Goal: Task Accomplishment & Management: Use online tool/utility

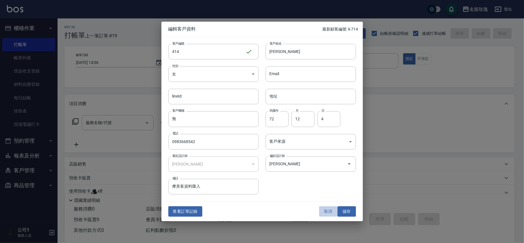
click at [329, 213] on button "取消" at bounding box center [328, 211] width 18 height 11
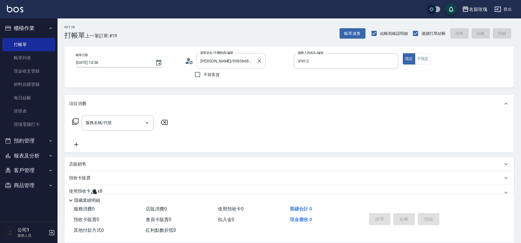
click at [259, 59] on icon "Clear" at bounding box center [259, 61] width 6 height 6
click at [240, 58] on input "顧客姓名/手機號碼/編號" at bounding box center [226, 61] width 55 height 10
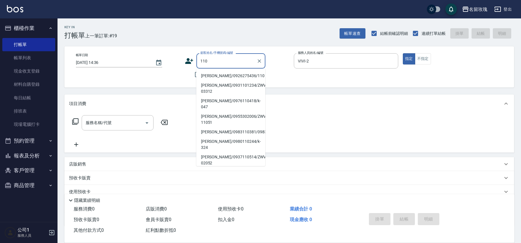
click at [224, 75] on li "[PERSON_NAME]/0926275436/110" at bounding box center [230, 75] width 69 height 9
type input "[PERSON_NAME]/0926275436/110"
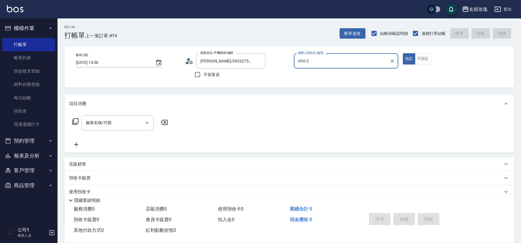
type input "[PERSON_NAME]-5"
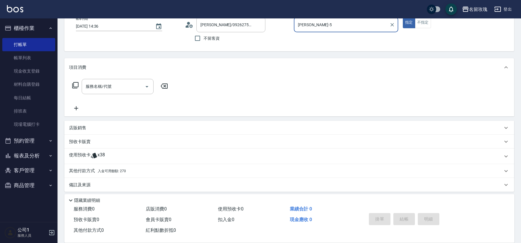
scroll to position [39, 0]
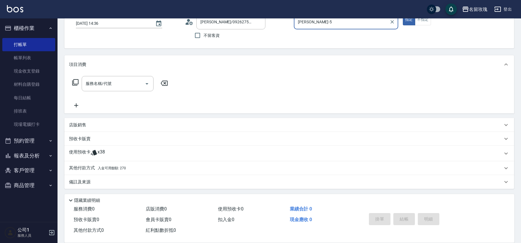
click at [93, 169] on p "其他付款方式 入金可用餘額: 270" at bounding box center [97, 168] width 57 height 6
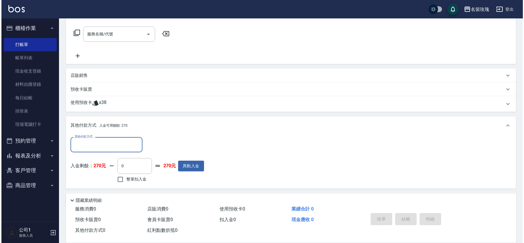
scroll to position [0, 0]
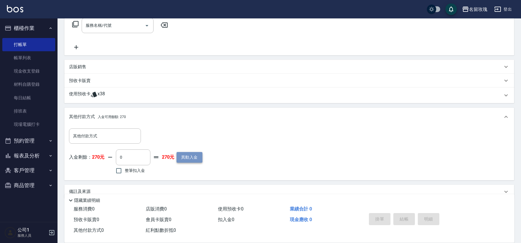
click at [177, 156] on button "異動入金" at bounding box center [190, 157] width 26 height 11
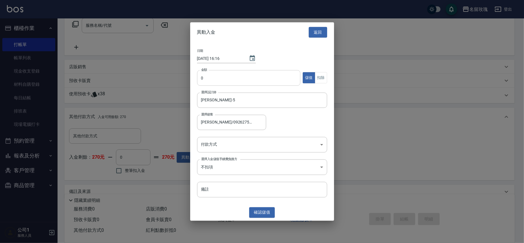
click at [236, 76] on input "0" at bounding box center [249, 78] width 104 height 16
type input "11000"
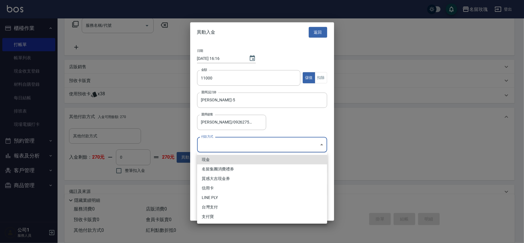
click at [233, 138] on body "名留玫瑰 登出 櫃檯作業 打帳單 帳單列表 現金收支登錄 材料自購登錄 每日結帳 排班表 現場電腦打卡 預約管理 預約管理 單日預約紀錄 單週預約紀錄 報表及…" at bounding box center [262, 78] width 524 height 350
click at [218, 157] on li "現金" at bounding box center [262, 159] width 130 height 9
type input "現金"
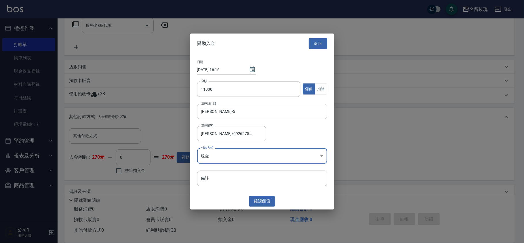
click at [231, 205] on div "異動入金 返回 日期 [DATE] 16:16 金額 11000 金額 儲值 扣除 選擇設計師 [PERSON_NAME]-5 選擇設計師 選擇顧客 [PER…" at bounding box center [262, 122] width 144 height 176
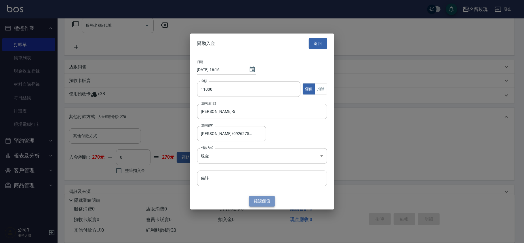
click at [254, 198] on button "確認 儲值" at bounding box center [262, 201] width 26 height 11
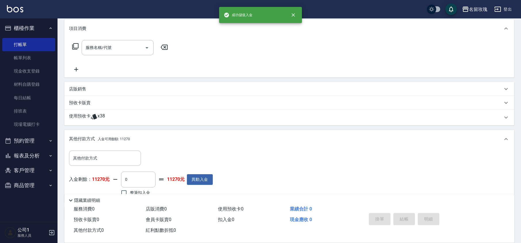
scroll to position [97, 0]
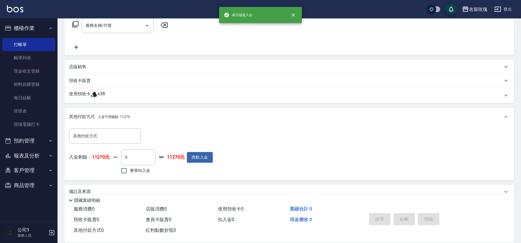
click at [77, 76] on div "預收卡販賣" at bounding box center [289, 81] width 450 height 14
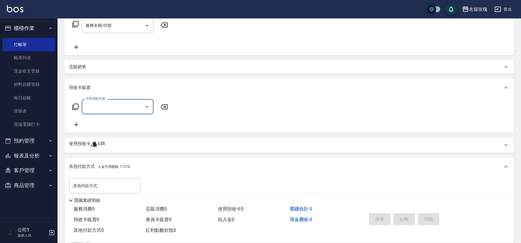
scroll to position [0, 0]
click at [75, 108] on icon at bounding box center [75, 106] width 7 height 7
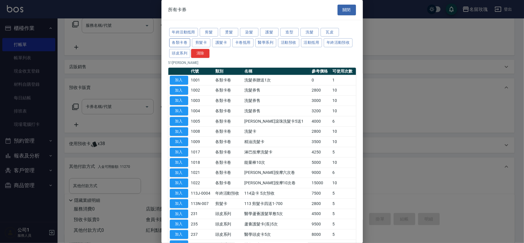
click at [173, 43] on button "各類卡卷" at bounding box center [179, 42] width 21 height 9
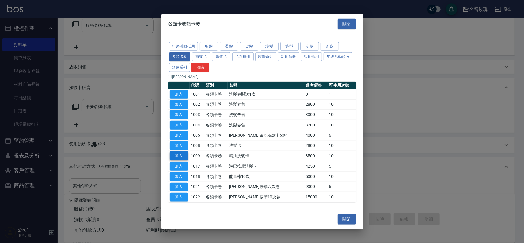
click at [181, 153] on button "加入" at bounding box center [179, 155] width 18 height 9
type input "精油洗髮卡(1009)"
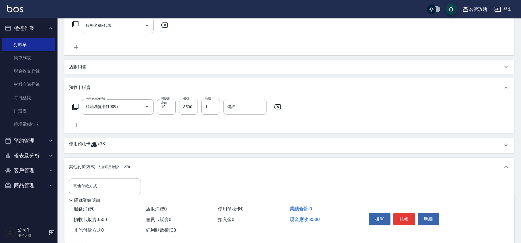
click at [243, 106] on input "備註" at bounding box center [244, 107] width 43 height 16
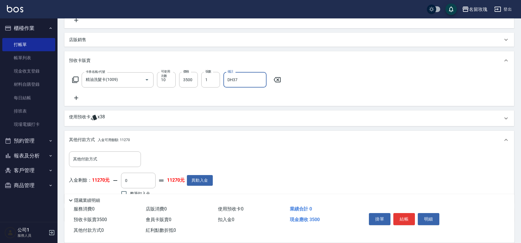
scroll to position [157, 0]
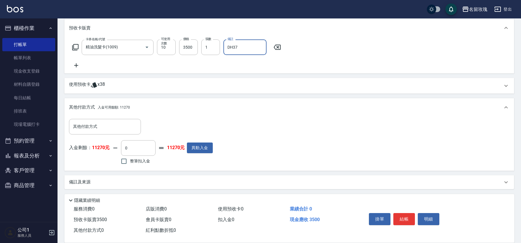
type input "DH37"
drag, startPoint x: 134, startPoint y: 158, endPoint x: 173, endPoint y: 166, distance: 40.3
click at [134, 158] on span "整筆扣入金" at bounding box center [140, 161] width 20 height 6
click at [130, 158] on input "整筆扣入金" at bounding box center [124, 161] width 12 height 12
checkbox input "true"
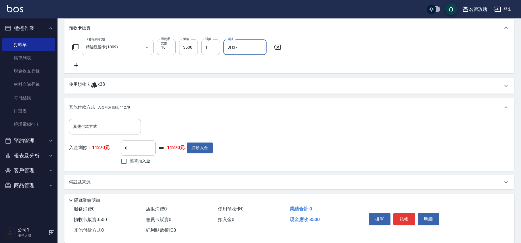
type input "3500"
click at [179, 164] on div "入金剩餘： 11270元 3500 ​ 整筆扣入金 7770元 異動入金" at bounding box center [139, 153] width 141 height 26
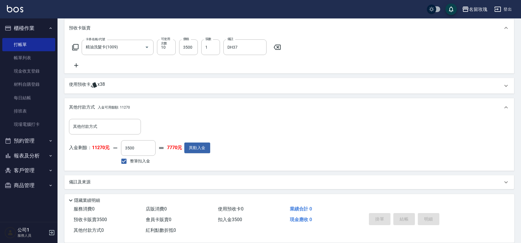
type input "[DATE] 16:16"
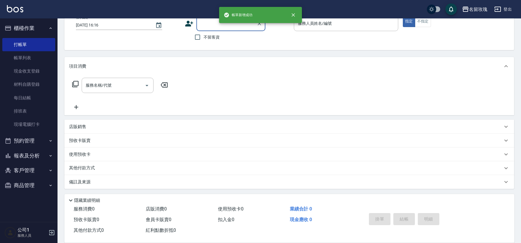
scroll to position [0, 0]
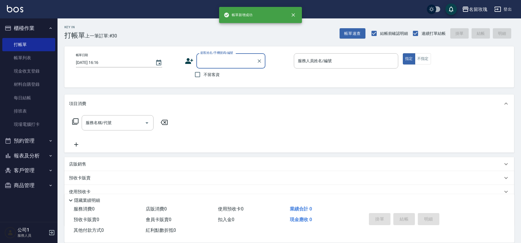
click at [208, 58] on input "顧客姓名/手機號碼/編號" at bounding box center [226, 61] width 55 height 10
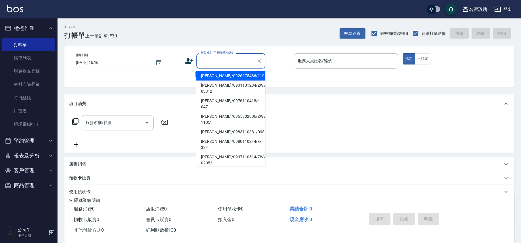
click at [211, 73] on li "[PERSON_NAME]/0926275436/110" at bounding box center [230, 75] width 69 height 9
type input "[PERSON_NAME]/0926275436/110"
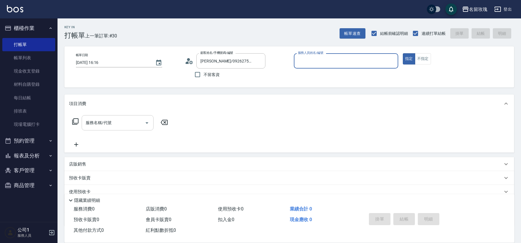
type input "[PERSON_NAME]-5"
click at [70, 120] on div "服務名稱/代號 服務名稱/代號" at bounding box center [120, 122] width 102 height 15
click at [77, 119] on icon at bounding box center [75, 121] width 7 height 7
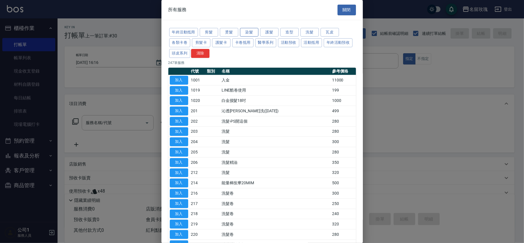
click at [251, 29] on button "染髮" at bounding box center [249, 32] width 18 height 9
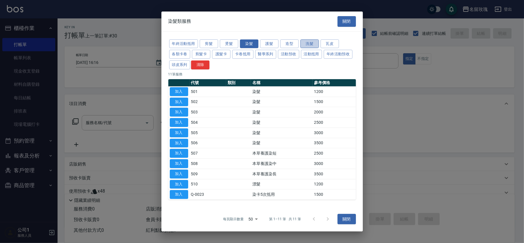
click at [312, 43] on button "洗髮" at bounding box center [309, 43] width 18 height 9
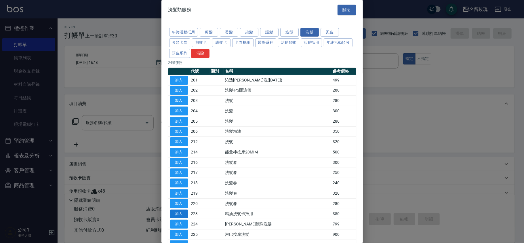
click at [181, 214] on button "加入" at bounding box center [179, 213] width 18 height 9
type input "精油洗髮卡抵用(223)"
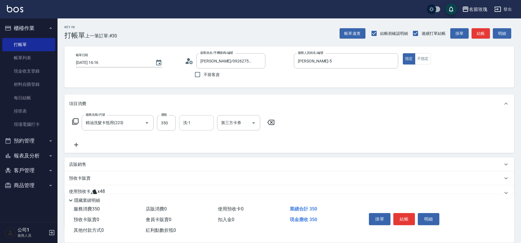
click at [196, 124] on input "洗-1" at bounding box center [196, 123] width 29 height 10
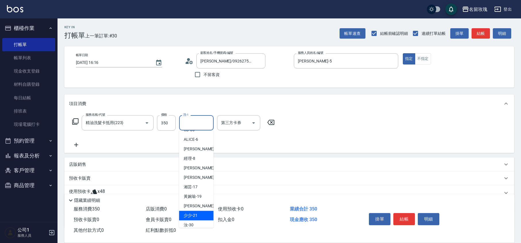
scroll to position [113, 0]
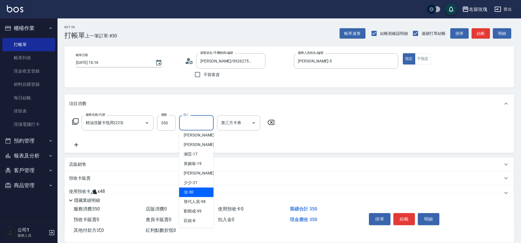
click at [194, 190] on div "汝 -30" at bounding box center [196, 191] width 35 height 9
type input "汝-30"
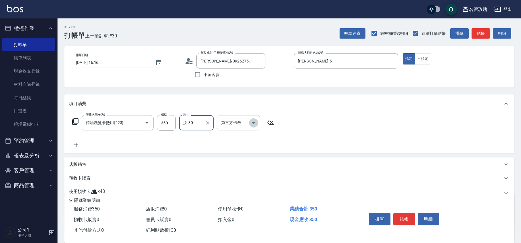
click at [254, 123] on icon "Open" at bounding box center [253, 122] width 7 height 7
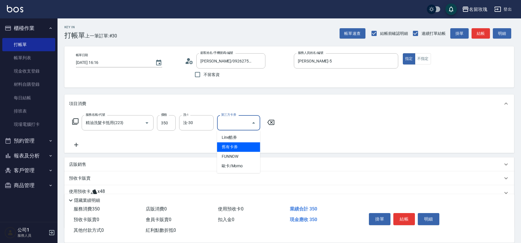
click at [237, 149] on span "舊有卡券" at bounding box center [238, 146] width 43 height 9
type input "舊有卡券"
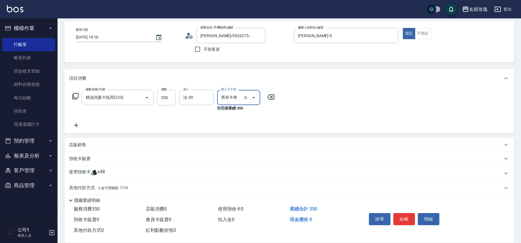
scroll to position [45, 0]
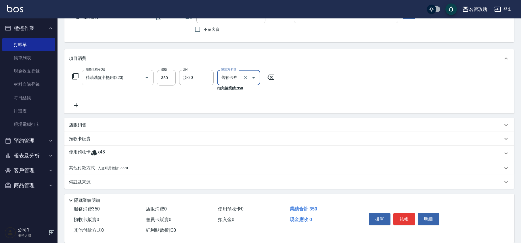
click at [95, 150] on icon at bounding box center [94, 152] width 7 height 7
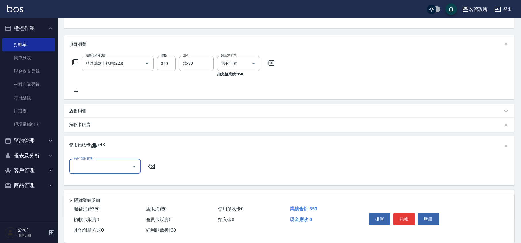
scroll to position [0, 0]
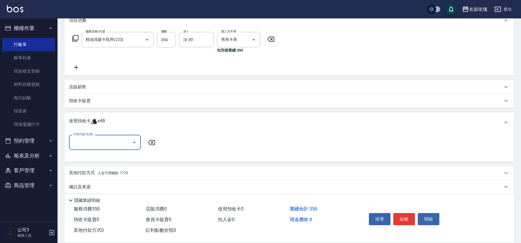
click at [133, 142] on icon "Open" at bounding box center [134, 142] width 3 height 1
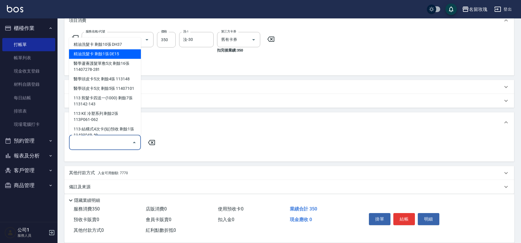
click at [111, 51] on div "精油洗髮卡 剩餘1張 DE15" at bounding box center [105, 53] width 72 height 9
type input "精油洗髮卡 DE15"
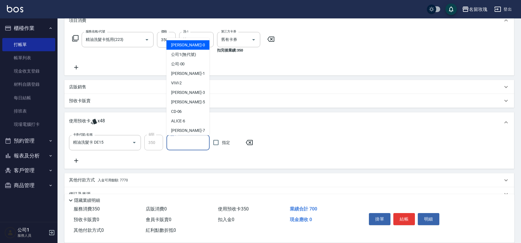
click at [184, 140] on input "洗-1" at bounding box center [188, 142] width 38 height 10
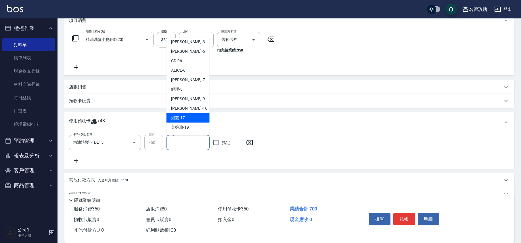
scroll to position [76, 0]
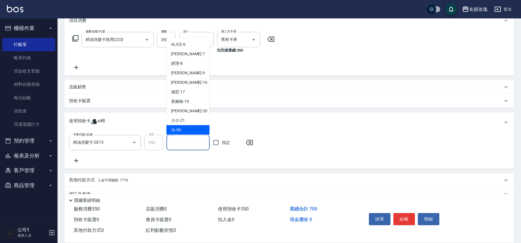
click at [185, 128] on div "汝 -30" at bounding box center [187, 129] width 43 height 9
type input "汝-30"
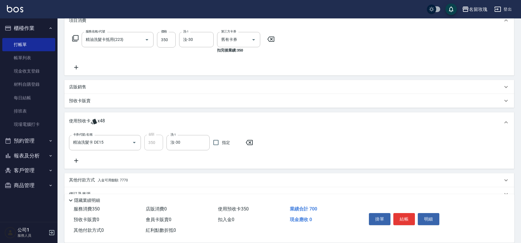
click at [74, 162] on icon at bounding box center [76, 160] width 14 height 7
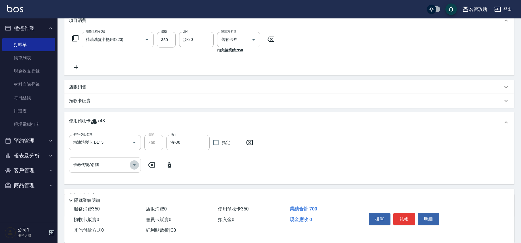
click at [135, 166] on icon "Open" at bounding box center [134, 164] width 7 height 7
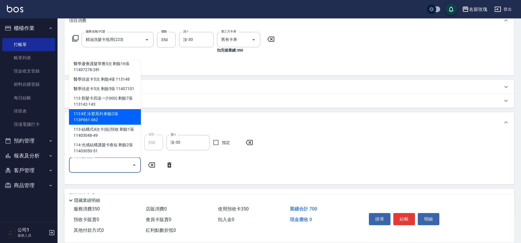
scroll to position [20, 0]
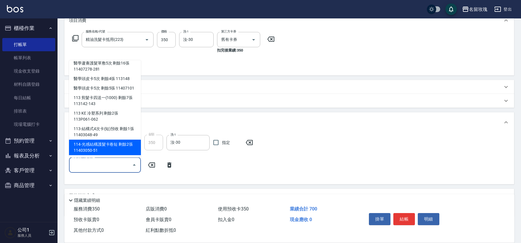
click at [111, 142] on div "114-光感結構護髮卡卷短 剩餘2張 11403050-51" at bounding box center [105, 147] width 72 height 16
type input "114-光感結構護髮卡卷短 11403050-51"
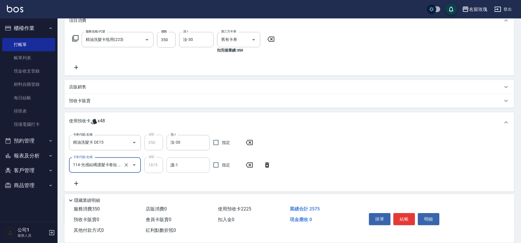
click at [182, 167] on input "護-1" at bounding box center [188, 165] width 38 height 10
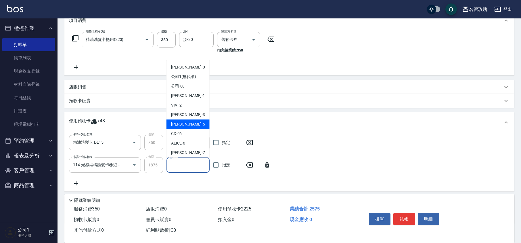
scroll to position [107, 0]
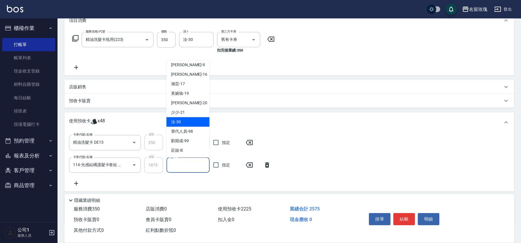
click at [182, 122] on div "汝 -30" at bounding box center [187, 121] width 43 height 9
type input "汝-30"
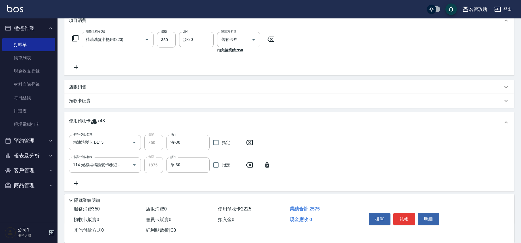
click at [185, 175] on div "卡券代號/名稱 精油洗髮卡 DE15 卡券代號/名稱 金額 350 金額 洗-1 汝-30 洗-1 指定 卡券代號/名稱 114-光感結構護髮卡卷短 1140…" at bounding box center [289, 161] width 441 height 52
type input "[DATE] 16:17"
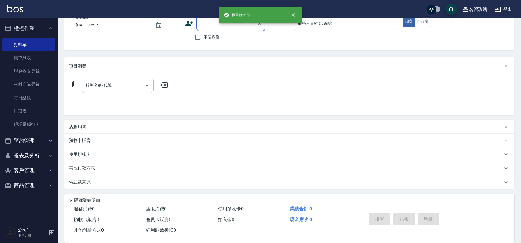
scroll to position [0, 0]
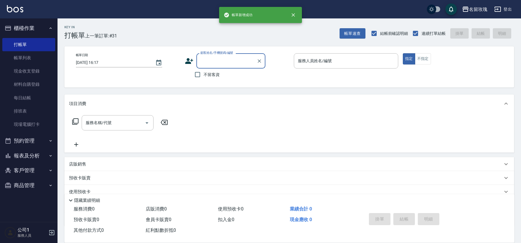
click at [225, 63] on input "顧客姓名/手機號碼/編號" at bounding box center [226, 61] width 55 height 10
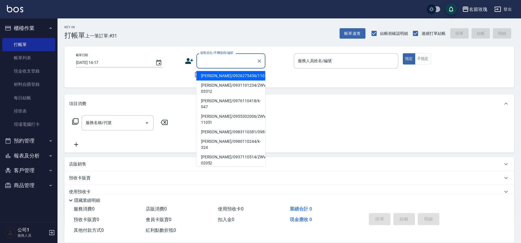
click at [219, 75] on li "[PERSON_NAME]/0926275436/110" at bounding box center [230, 75] width 69 height 9
type input "[PERSON_NAME]/0926275436/110"
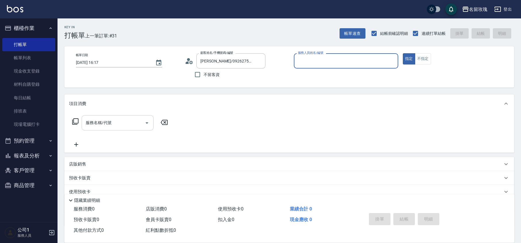
type input "[PERSON_NAME]-5"
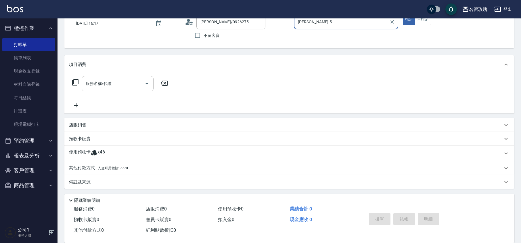
click at [95, 152] on icon at bounding box center [94, 152] width 6 height 5
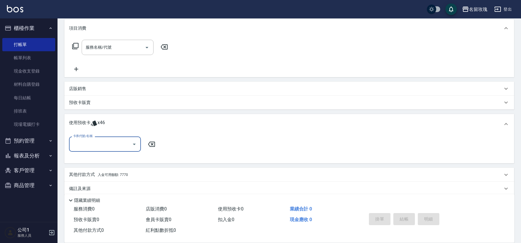
scroll to position [77, 0]
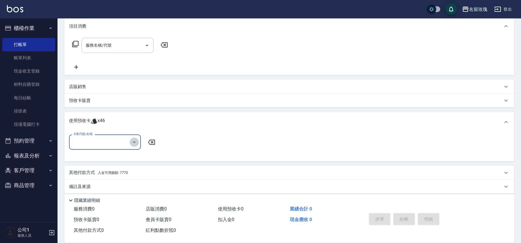
click at [137, 141] on icon "Open" at bounding box center [134, 142] width 7 height 7
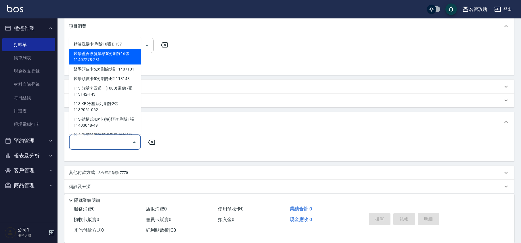
click at [109, 56] on div "醫學蘆薈護髮單敷5次 剩餘16張 11407278-281" at bounding box center [105, 57] width 72 height 16
type input "醫學蘆薈護髮單敷5次 11407278-281"
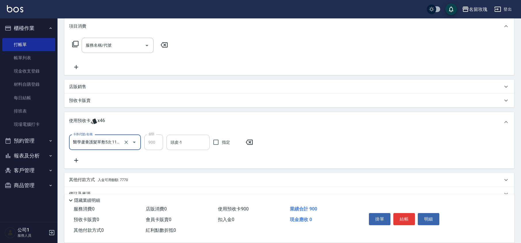
click at [198, 142] on input "頭皮-1" at bounding box center [188, 142] width 38 height 10
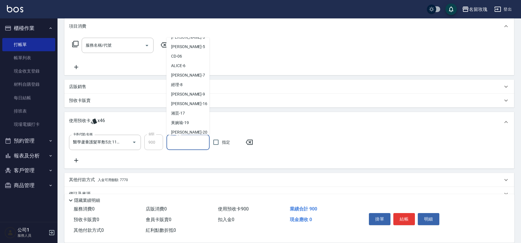
scroll to position [107, 0]
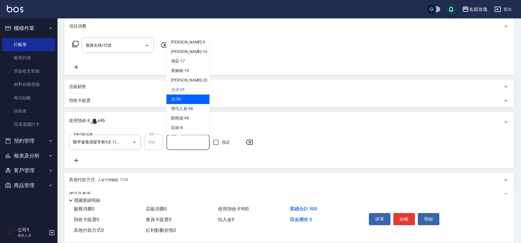
drag, startPoint x: 176, startPoint y: 96, endPoint x: 175, endPoint y: 99, distance: 2.9
click at [176, 96] on span "汝 -30" at bounding box center [176, 99] width 10 height 6
type input "汝-30"
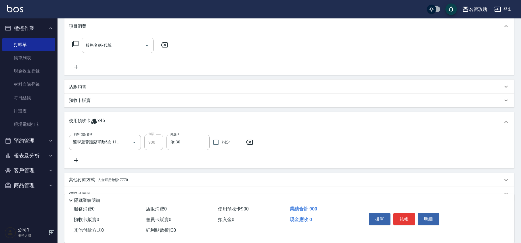
scroll to position [89, 0]
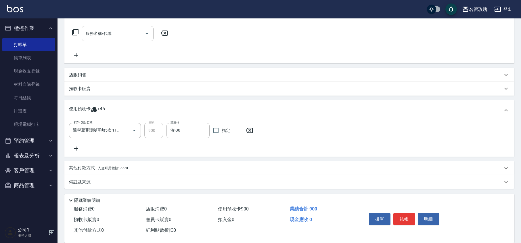
click at [169, 152] on div "卡券代號/名稱 醫學蘆薈護髮單敷5次 11407278-281 卡券代號/名稱 金額 900 金額 頭皮-1 汝-30 頭皮-1 指定" at bounding box center [289, 138] width 450 height 36
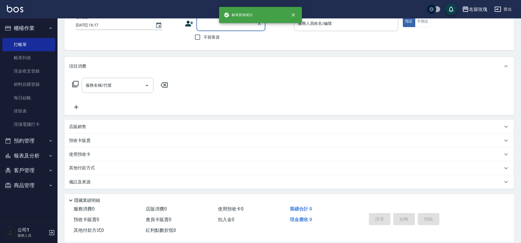
scroll to position [0, 0]
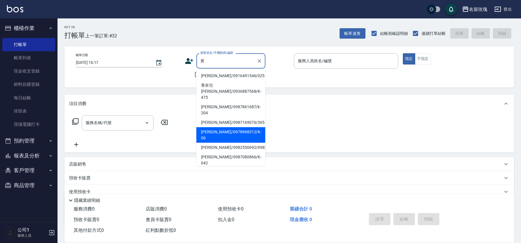
click at [206, 127] on li "[PERSON_NAME]/0978968312/K-06" at bounding box center [230, 135] width 69 height 16
type input "[PERSON_NAME]/0978968312/K-06"
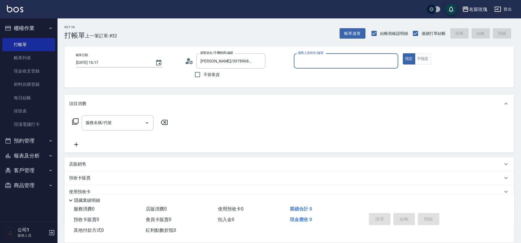
type input "[PERSON_NAME]-5"
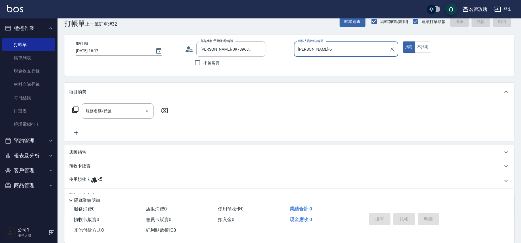
scroll to position [39, 0]
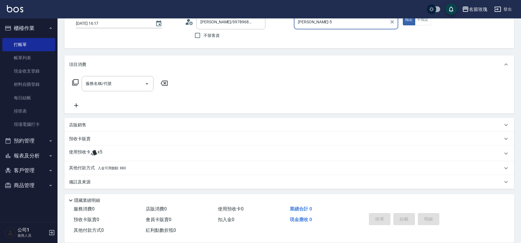
click at [105, 150] on div "使用預收卡 x5" at bounding box center [286, 153] width 434 height 9
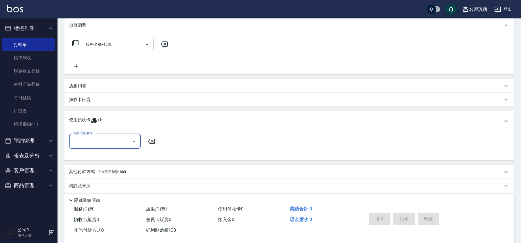
scroll to position [79, 0]
click at [135, 141] on icon "Open" at bounding box center [134, 140] width 7 height 7
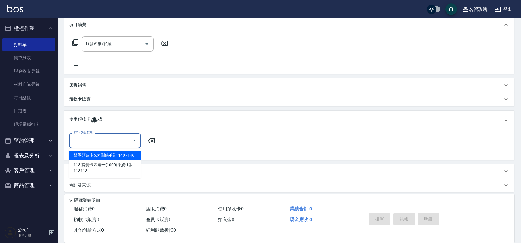
click at [128, 153] on div "醫學頭皮卡5次 剩餘4張 11407146" at bounding box center [105, 154] width 72 height 9
type input "醫學頭皮卡5次 11407146"
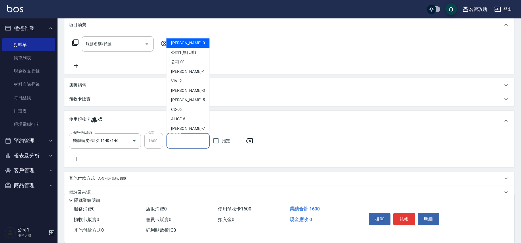
click at [185, 139] on input "頭皮-1" at bounding box center [188, 141] width 38 height 10
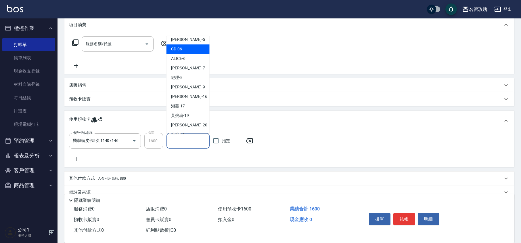
scroll to position [107, 0]
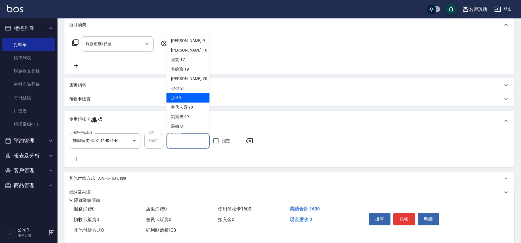
click at [183, 95] on div "汝 -30" at bounding box center [187, 97] width 43 height 9
type input "汝-30"
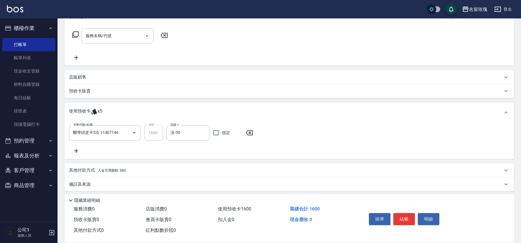
scroll to position [89, 0]
click at [183, 141] on div "卡券代號/名稱 醫學頭皮卡5次 11407146 卡券代號/名稱 金額 1600 金額 頭皮-1 汝-30 頭皮-1 指定" at bounding box center [289, 136] width 441 height 29
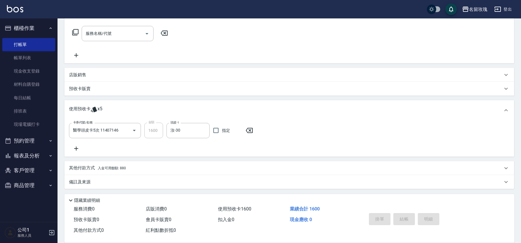
scroll to position [0, 0]
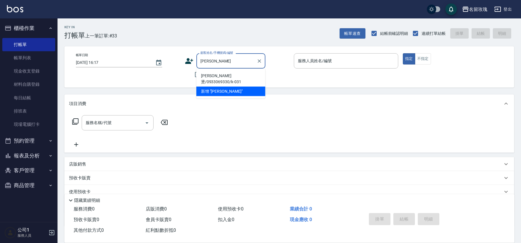
click at [211, 76] on li "[PERSON_NAME]燙/0933069330/k-031" at bounding box center [230, 79] width 69 height 16
type input "[PERSON_NAME]燙/0933069330/k-031"
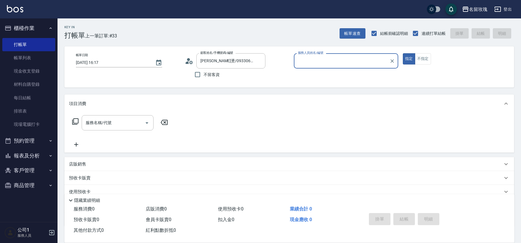
type input "[PERSON_NAME]-5"
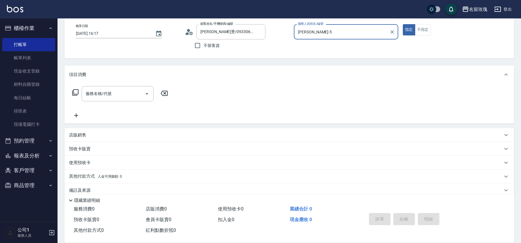
scroll to position [37, 0]
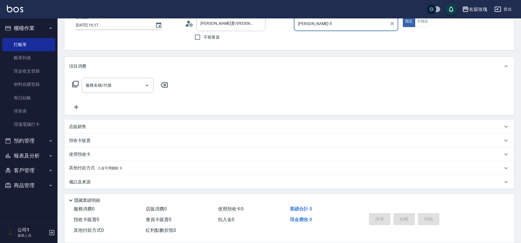
click at [73, 83] on icon at bounding box center [75, 84] width 7 height 7
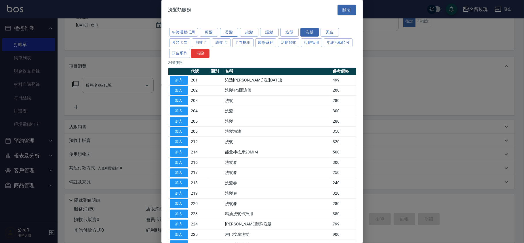
click at [230, 32] on button "燙髮" at bounding box center [229, 32] width 18 height 9
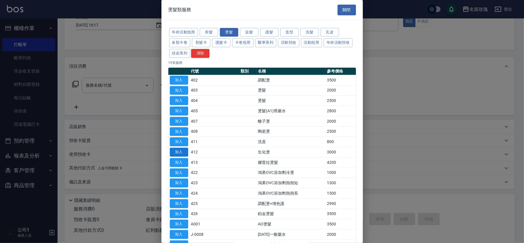
click at [181, 152] on button "加入" at bounding box center [179, 152] width 18 height 9
type input "生化燙(412)"
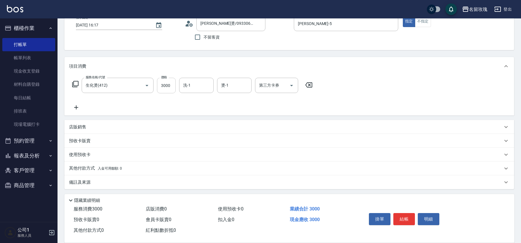
click at [163, 88] on input "3000" at bounding box center [166, 86] width 19 height 16
drag, startPoint x: 76, startPoint y: 79, endPoint x: 76, endPoint y: 84, distance: 5.2
click at [76, 81] on div "服務名稱/代號 生化燙(412) 服務名稱/代號 價格 3000 價格 洗-1 洗-1 燙-1 燙-1 第三方卡券 第三方卡券" at bounding box center [192, 86] width 247 height 16
click at [76, 84] on icon at bounding box center [75, 84] width 7 height 7
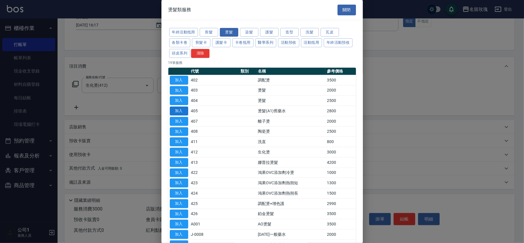
click at [173, 108] on button "加入" at bounding box center [179, 110] width 18 height 9
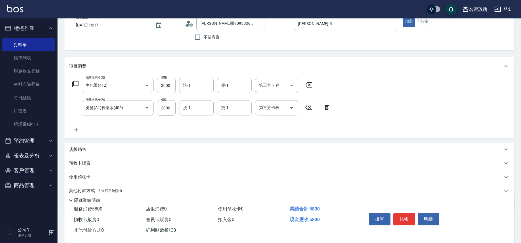
click at [308, 83] on icon at bounding box center [309, 84] width 14 height 7
click at [159, 106] on input "2800" at bounding box center [166, 108] width 19 height 16
type input "2350"
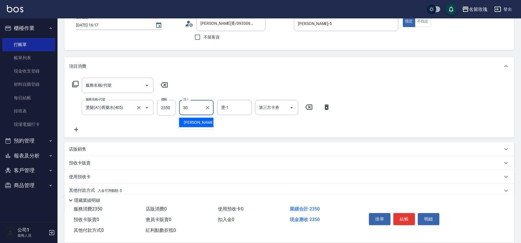
type input "汝-30"
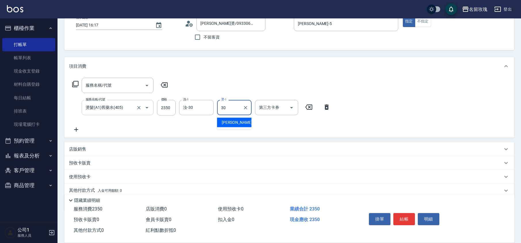
type input "汝-30"
click at [75, 82] on icon at bounding box center [75, 84] width 7 height 7
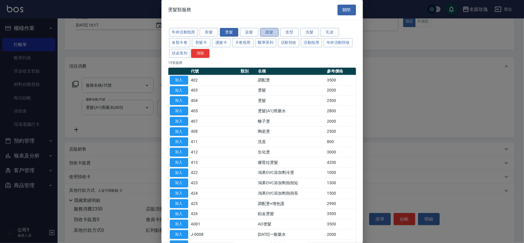
click at [269, 32] on button "護髮" at bounding box center [269, 32] width 18 height 9
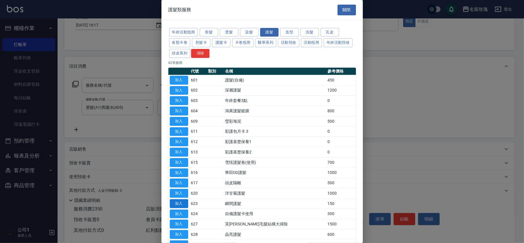
click at [170, 204] on button "加入" at bounding box center [179, 203] width 18 height 9
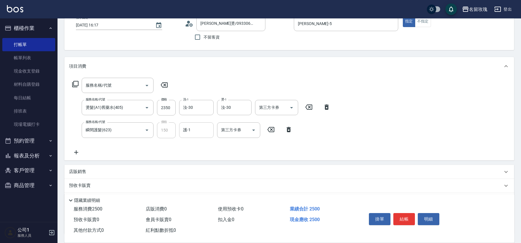
click at [197, 131] on input "護-1" at bounding box center [196, 130] width 29 height 10
click at [197, 127] on input "護-1" at bounding box center [196, 130] width 29 height 10
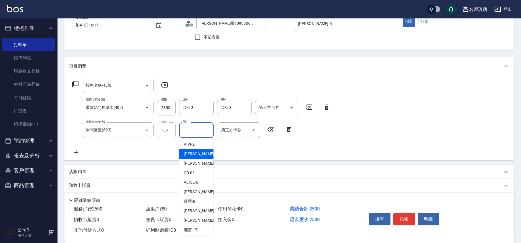
scroll to position [113, 0]
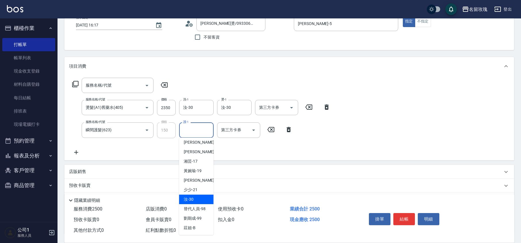
click at [198, 197] on div "汝 -30" at bounding box center [196, 198] width 35 height 9
type input "汝-30"
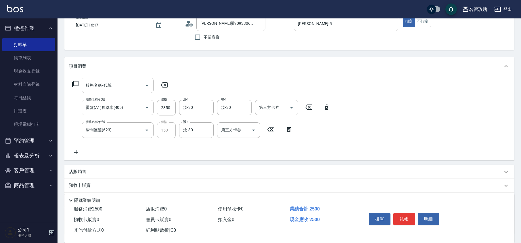
click at [198, 145] on div "服務名稱/代號 服務名稱/代號 服務名稱/代號 燙髮(A1)舊藥水(405) 服務名稱/代號 價格 2350 價格 洗-1 汝-30 洗-1 燙-1 汝-30…" at bounding box center [201, 117] width 265 height 78
type input "[DATE] 16:18"
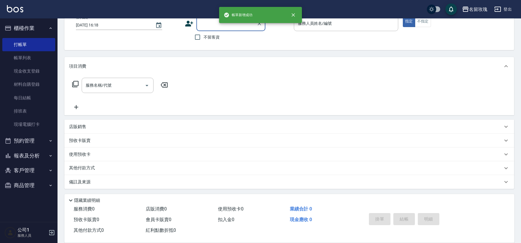
scroll to position [0, 0]
click at [22, 58] on link "帳單列表" at bounding box center [28, 57] width 53 height 13
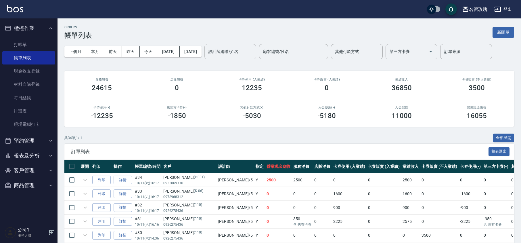
click at [246, 50] on div "設計師編號/姓名 設計師編號/姓名" at bounding box center [230, 51] width 52 height 15
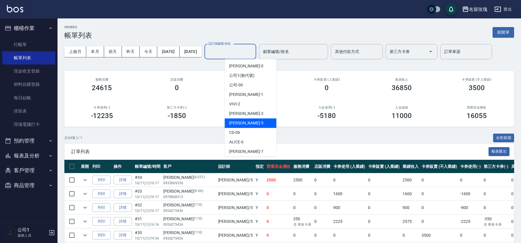
click at [244, 123] on div "KELLY -5" at bounding box center [251, 122] width 52 height 9
type input "[PERSON_NAME]-5"
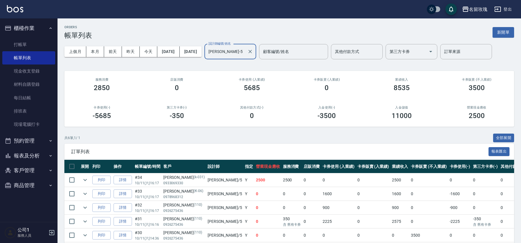
click at [251, 63] on div "上個月 本月 [DATE] [DATE] [DATE] [DATE] [DATE] 設計師編號/姓名 [PERSON_NAME]-5 設計師編號/姓名 顧客編…" at bounding box center [289, 51] width 450 height 24
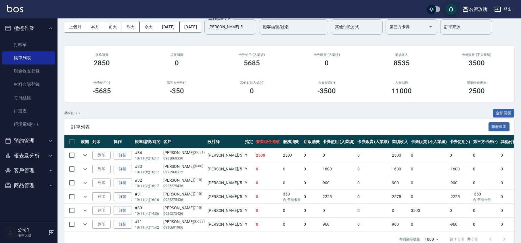
scroll to position [38, 0]
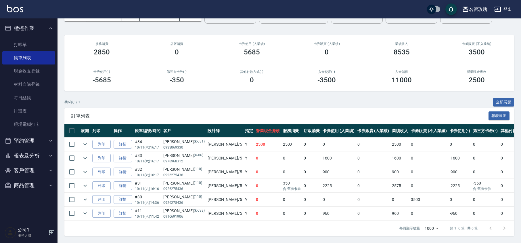
drag, startPoint x: 30, startPoint y: 38, endPoint x: 38, endPoint y: 33, distance: 8.9
click at [30, 39] on link "打帳單" at bounding box center [28, 44] width 53 height 13
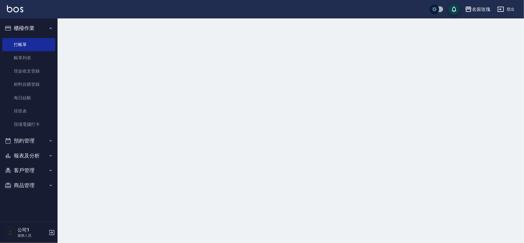
click at [42, 28] on button "櫃檯作業" at bounding box center [28, 28] width 53 height 15
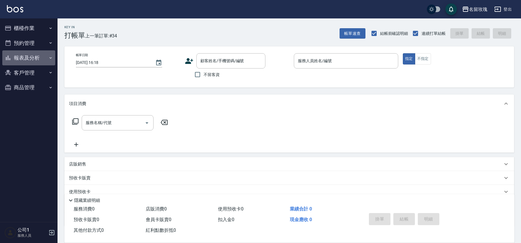
click at [36, 54] on button "報表及分析" at bounding box center [28, 57] width 53 height 15
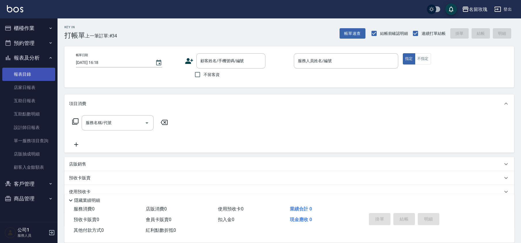
drag, startPoint x: 32, startPoint y: 97, endPoint x: 50, endPoint y: 76, distance: 27.1
click at [32, 97] on link "互助日報表" at bounding box center [28, 100] width 53 height 13
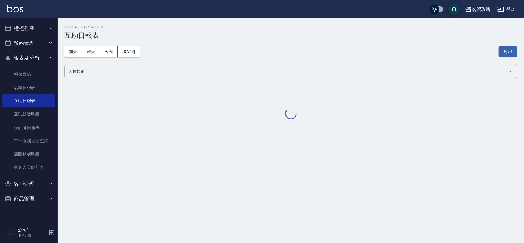
click at [163, 25] on div "名留玫瑰 [DATE] 互助日報表 列印時間： [DATE][PHONE_NUMBER]:18 Decrease Daily Report 互助日報表 [DA…" at bounding box center [291, 72] width 466 height 109
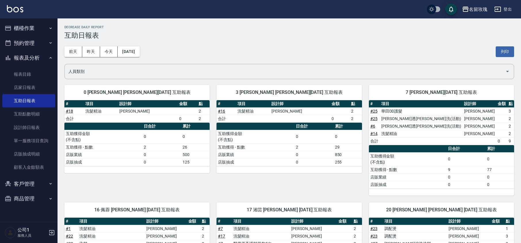
click at [218, 44] on div "[DATE] [DATE] [DATE] [DATE] 列印" at bounding box center [289, 51] width 450 height 24
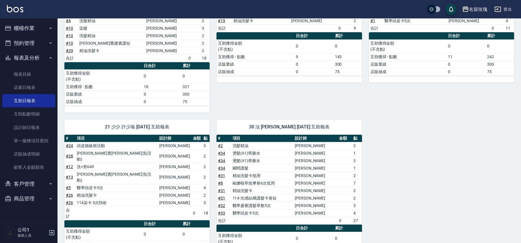
scroll to position [268, 0]
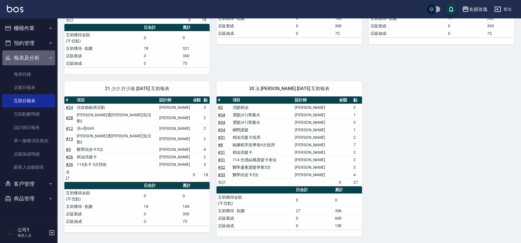
drag, startPoint x: 40, startPoint y: 54, endPoint x: 40, endPoint y: 43, distance: 11.2
click at [40, 54] on button "報表及分析" at bounding box center [28, 57] width 53 height 15
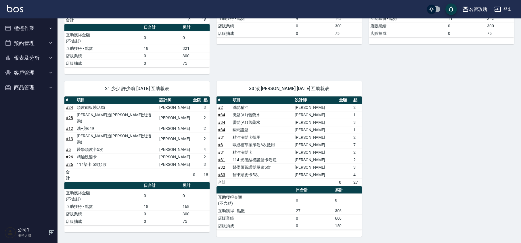
click at [39, 29] on button "櫃檯作業" at bounding box center [28, 28] width 53 height 15
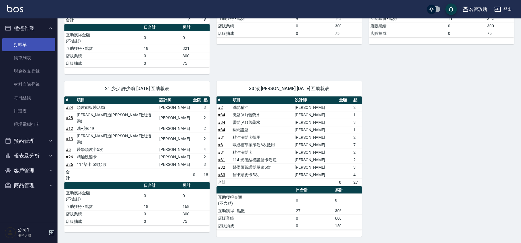
click at [35, 43] on link "打帳單" at bounding box center [28, 44] width 53 height 13
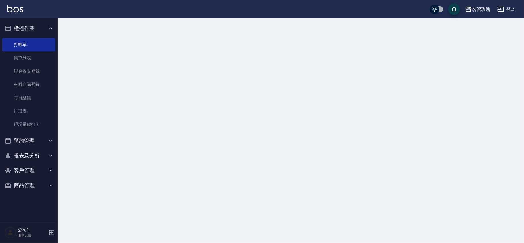
click at [45, 25] on button "櫃檯作業" at bounding box center [28, 28] width 53 height 15
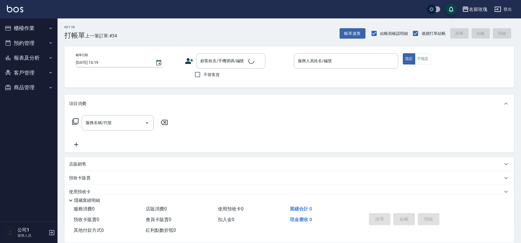
click at [148, 42] on div "Key In 打帳單 上一筆訂單:#34 帳單速查 結帳前確認明細 連續打單結帳 掛單 結帳 明細 帳單日期 [DATE] 16:19 顧客姓名/手機號碼/編…" at bounding box center [290, 149] width 464 height 262
click at [201, 59] on input "顧客姓名/手機號碼/編號" at bounding box center [226, 61] width 55 height 10
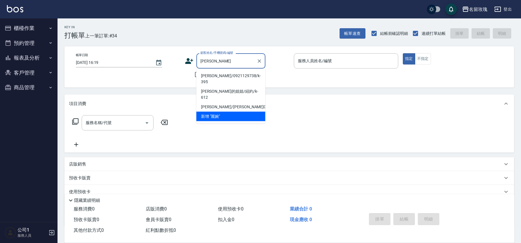
click at [244, 75] on li "[PERSON_NAME]/0921129738/k-395" at bounding box center [230, 79] width 69 height 16
type input "[PERSON_NAME]/0921129738/k-395"
type input "[PERSON_NAME]-5"
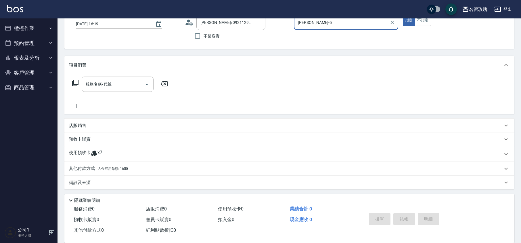
scroll to position [39, 0]
click at [85, 153] on p "使用預收卡" at bounding box center [80, 153] width 22 height 9
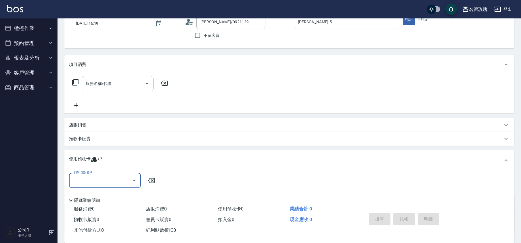
scroll to position [0, 0]
click at [86, 159] on p "使用預收卡" at bounding box center [80, 160] width 22 height 9
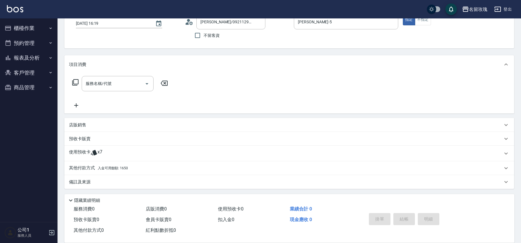
click at [261, 41] on div "不留客資" at bounding box center [225, 35] width 81 height 12
click at [259, 21] on icon "Clear" at bounding box center [259, 22] width 6 height 6
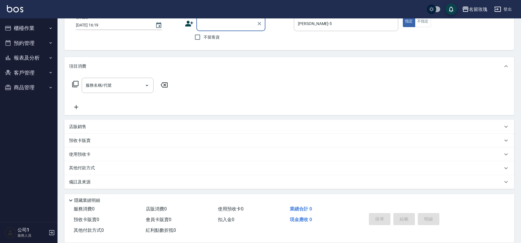
scroll to position [37, 0]
click at [270, 34] on div "顧客姓名/手機號碼/編號 顧客姓名/手機號碼/編號 不留客資" at bounding box center [237, 29] width 104 height 27
click at [223, 22] on input "顧客姓名/手機號碼/編號" at bounding box center [226, 23] width 55 height 10
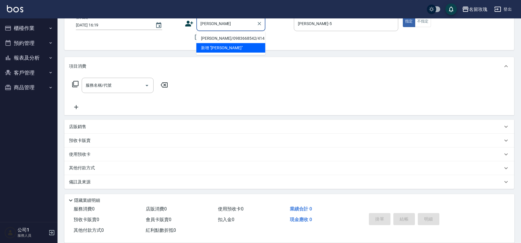
click at [218, 39] on li "[PERSON_NAME]/0983668542/414" at bounding box center [230, 38] width 69 height 9
type input "[PERSON_NAME]/0983668542/414"
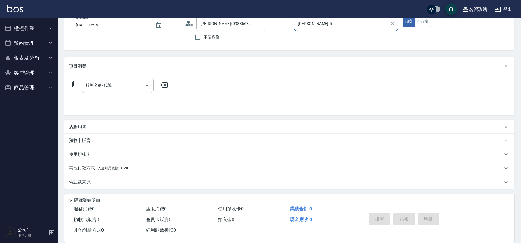
type input "VIVI-2"
click at [89, 151] on p "使用預收卡" at bounding box center [80, 155] width 22 height 9
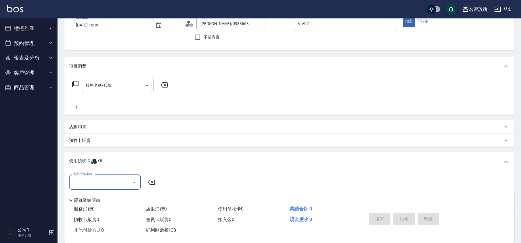
scroll to position [0, 0]
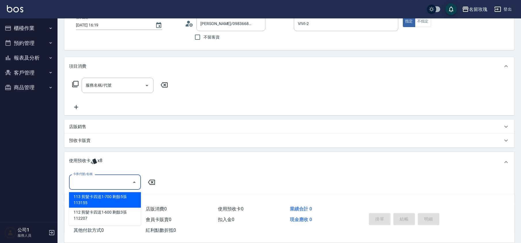
click at [90, 177] on input "卡券代號/名稱" at bounding box center [101, 182] width 58 height 10
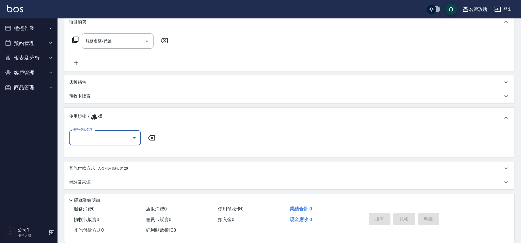
scroll to position [82, 0]
click at [75, 41] on icon at bounding box center [75, 39] width 7 height 7
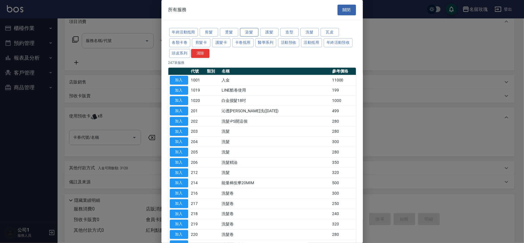
click at [250, 31] on button "染髮" at bounding box center [249, 32] width 18 height 9
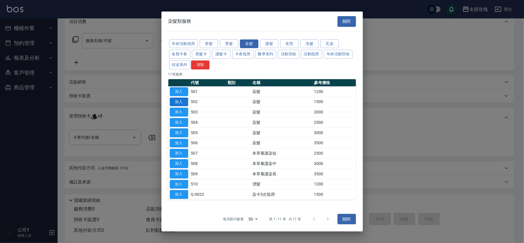
click at [181, 105] on button "加入" at bounding box center [179, 101] width 18 height 9
type input "染髮(502)"
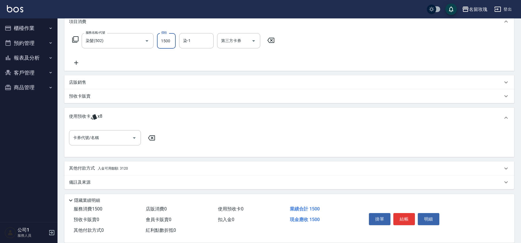
click at [166, 42] on input "1500" at bounding box center [166, 41] width 19 height 16
click at [167, 41] on input "1500" at bounding box center [166, 41] width 19 height 16
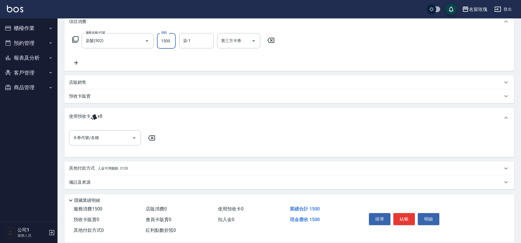
click at [165, 41] on input "1500" at bounding box center [166, 41] width 19 height 16
type input "1800"
click at [194, 41] on input "染-1" at bounding box center [196, 41] width 29 height 10
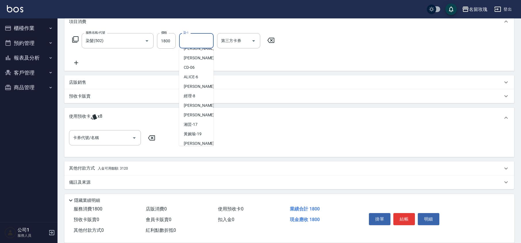
scroll to position [113, 0]
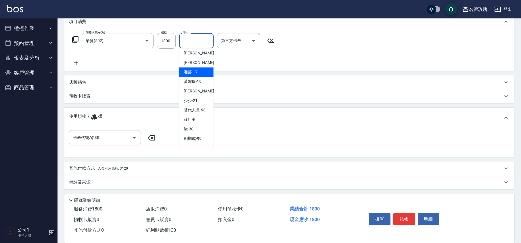
click at [191, 73] on span "湘芸 -17" at bounding box center [191, 72] width 14 height 6
type input "湘芸-17"
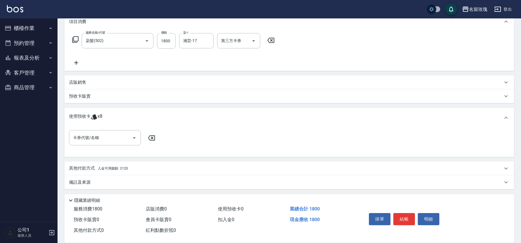
click at [74, 62] on icon at bounding box center [76, 62] width 14 height 7
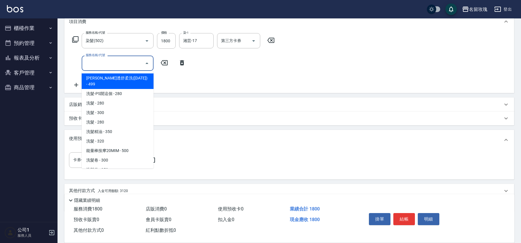
click at [102, 64] on input "服務名稱/代號" at bounding box center [113, 63] width 58 height 10
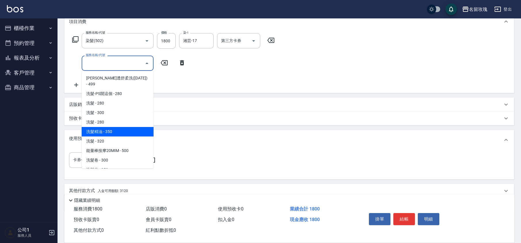
click at [124, 127] on span "洗髮精油 - 350" at bounding box center [118, 131] width 72 height 9
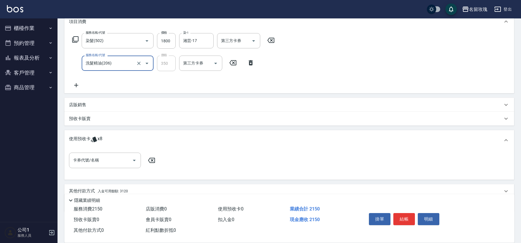
type input "洗髮精油(206)"
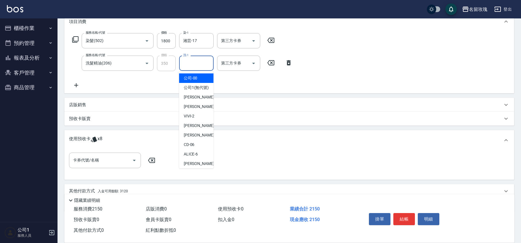
click at [187, 66] on input "洗-1" at bounding box center [196, 63] width 29 height 10
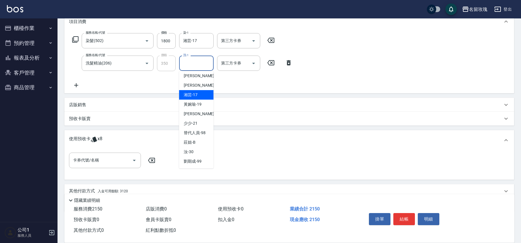
click at [200, 96] on div "湘芸 -17" at bounding box center [196, 94] width 35 height 9
type input "湘芸-17"
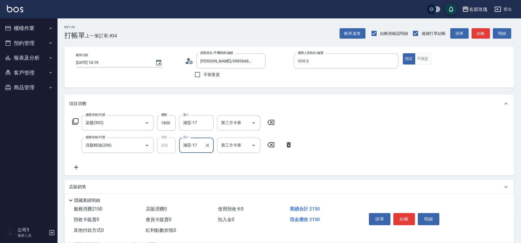
scroll to position [105, 0]
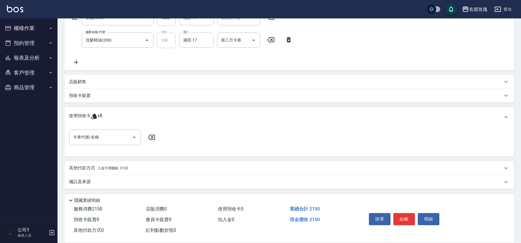
click at [98, 166] on span "入金可用餘額: 3120" at bounding box center [113, 168] width 30 height 4
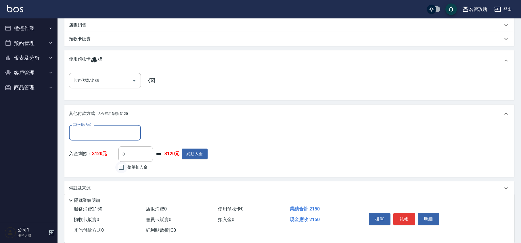
scroll to position [166, 0]
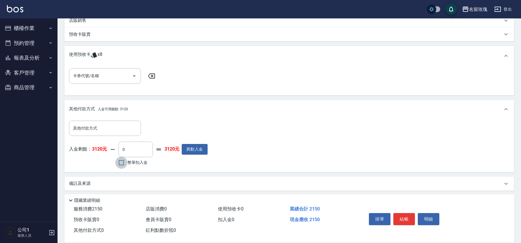
click at [125, 161] on input "整筆扣入金" at bounding box center [121, 162] width 12 height 12
checkbox input "true"
type input "2150"
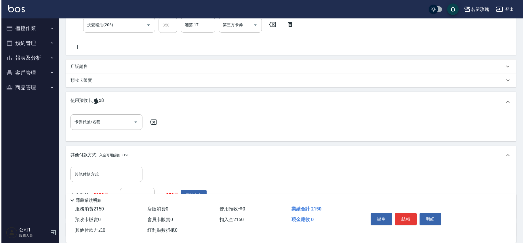
scroll to position [168, 0]
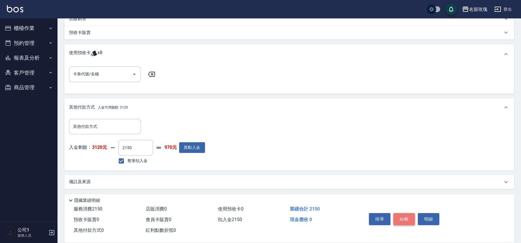
click at [399, 220] on button "結帳" at bounding box center [404, 219] width 22 height 12
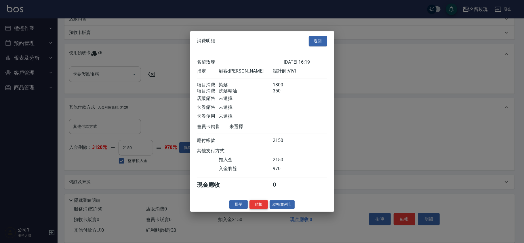
click at [264, 207] on button "結帳" at bounding box center [258, 204] width 18 height 9
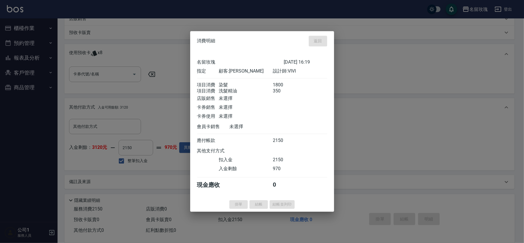
type input "[DATE] 16:56"
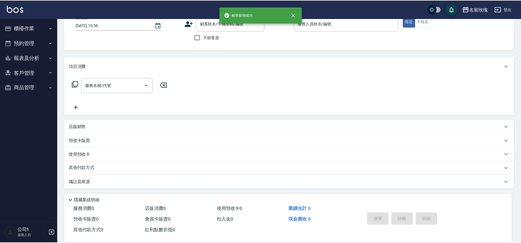
scroll to position [0, 0]
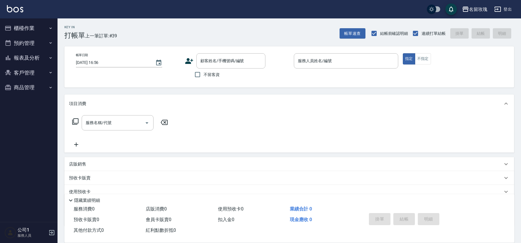
click at [203, 29] on div "Key In 打帳單 上一筆訂單:#39 帳單速查 結帳前確認明細 連續打單結帳 掛單 結帳 明細" at bounding box center [286, 28] width 457 height 21
